Goal: Transaction & Acquisition: Book appointment/travel/reservation

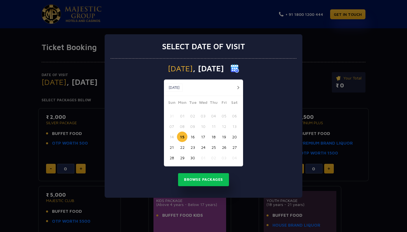
click at [237, 86] on button "button" at bounding box center [238, 87] width 7 height 7
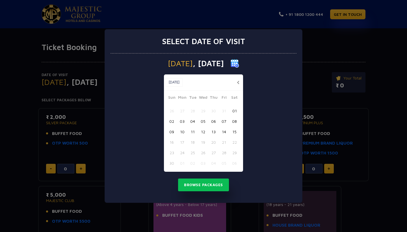
click at [171, 132] on button "09" at bounding box center [172, 131] width 10 height 10
click at [209, 186] on button "Browse Packages" at bounding box center [203, 184] width 51 height 13
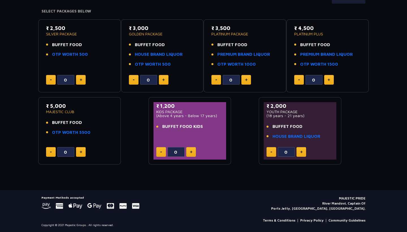
scroll to position [89, 0]
click at [285, 116] on p "(18 years - 21 years)" at bounding box center [300, 116] width 67 height 4
click at [82, 79] on img at bounding box center [81, 80] width 3 height 3
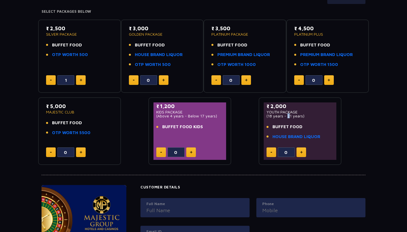
click at [82, 79] on img at bounding box center [81, 80] width 3 height 3
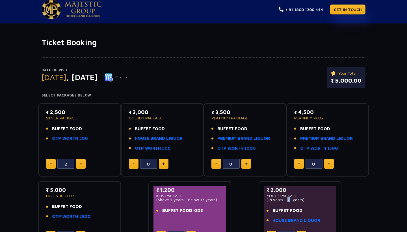
scroll to position [5, 0]
click at [79, 167] on button at bounding box center [81, 164] width 10 height 10
type input "3"
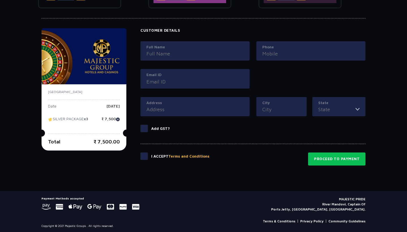
scroll to position [245, 0]
click at [154, 127] on p "Add GST?" at bounding box center [160, 129] width 19 height 6
click at [0, 0] on input "Add GST?" at bounding box center [0, 0] width 0 height 0
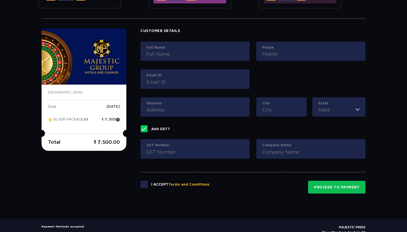
click at [147, 130] on span at bounding box center [144, 128] width 7 height 7
click at [0, 0] on input "Add GST?" at bounding box center [0, 0] width 0 height 0
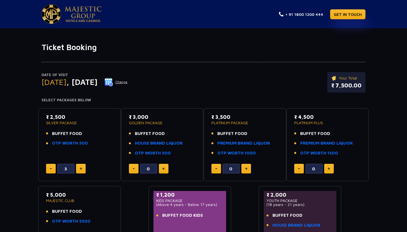
scroll to position [0, 0]
click at [128, 81] on button "Change" at bounding box center [115, 81] width 23 height 9
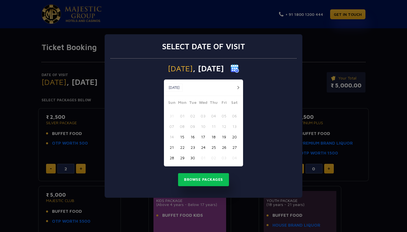
click at [195, 137] on button "16" at bounding box center [192, 137] width 10 height 10
click at [186, 136] on button "15" at bounding box center [182, 137] width 10 height 10
click at [202, 180] on button "Browse Packages" at bounding box center [203, 179] width 51 height 13
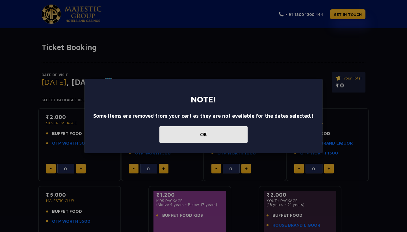
click at [211, 139] on button "OK" at bounding box center [203, 134] width 88 height 17
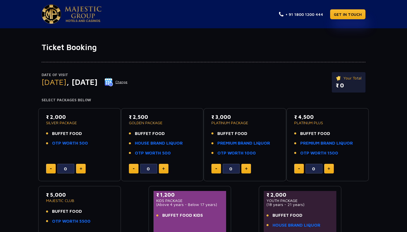
click at [113, 85] on img at bounding box center [109, 82] width 8 height 8
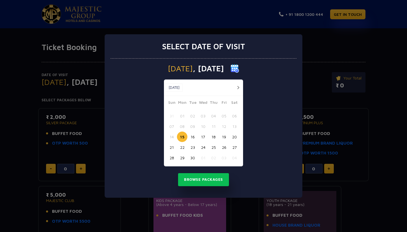
click at [236, 137] on button "20" at bounding box center [234, 137] width 10 height 10
click at [216, 177] on button "Browse Packages" at bounding box center [203, 179] width 51 height 13
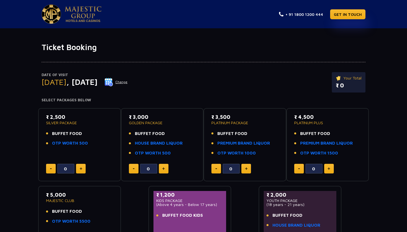
click at [156, 79] on div "Date of Visit [DATE] Change Your Total ₹ 0" at bounding box center [204, 85] width 324 height 26
click at [128, 79] on button "Change" at bounding box center [115, 81] width 23 height 9
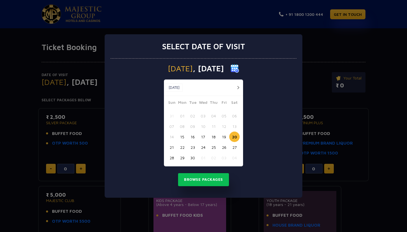
click at [239, 68] on img at bounding box center [235, 68] width 8 height 8
click at [240, 90] on button "button" at bounding box center [238, 87] width 7 height 7
click at [236, 88] on button "button" at bounding box center [238, 87] width 7 height 7
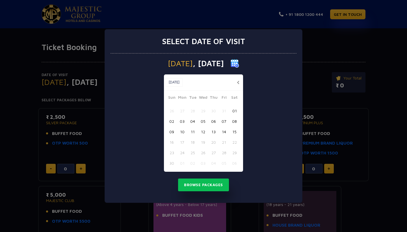
click at [183, 134] on button "10" at bounding box center [182, 131] width 10 height 10
click at [214, 177] on div "[DATE] [DATE] [DATE] Sun Mon Tue Wed Thu Fri Sat 26 27 28 29 30 31 01 02 03 04 …" at bounding box center [204, 127] width 186 height 149
click at [212, 182] on button "Browse Packages" at bounding box center [203, 184] width 51 height 13
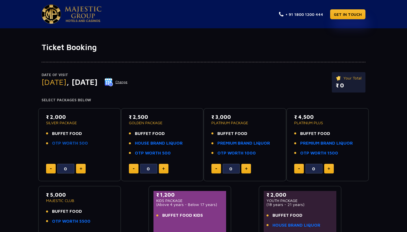
drag, startPoint x: 76, startPoint y: 145, endPoint x: 84, endPoint y: 145, distance: 8.8
click at [84, 145] on link "OTP WORTH 500" at bounding box center [70, 143] width 36 height 7
click at [249, 143] on link "PREMIUM BRAND LIQUOR" at bounding box center [243, 143] width 53 height 7
